Goal: Book appointment/travel/reservation

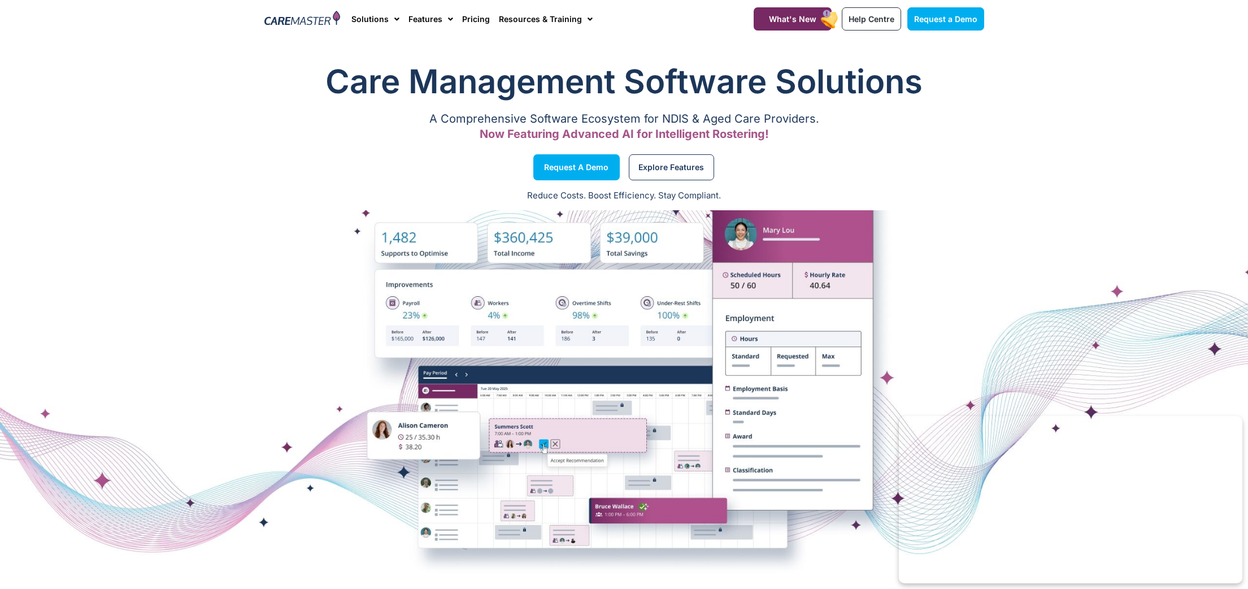
click at [307, 18] on img at bounding box center [302, 19] width 76 height 17
